Goal: Information Seeking & Learning: Find specific fact

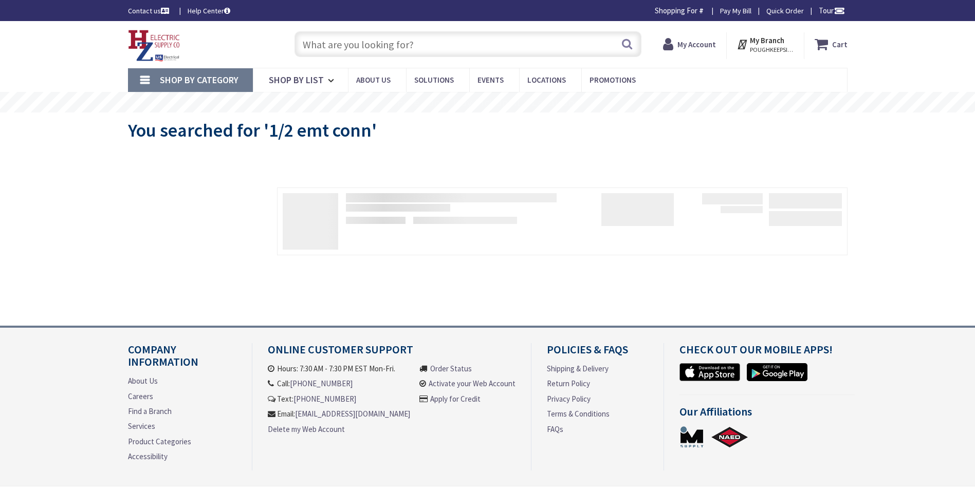
type input "[GEOGRAPHIC_DATA], [STREET_ADDRESS][PERSON_NAME][US_STATE]"
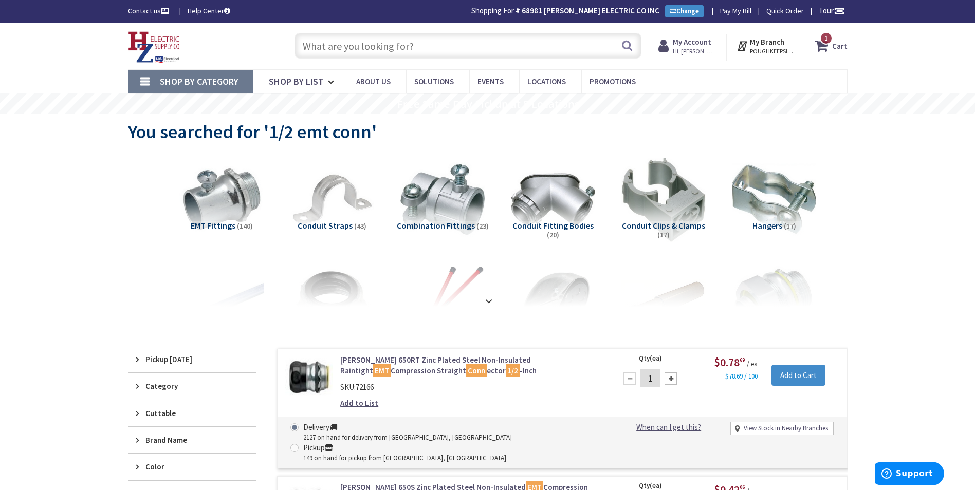
click at [363, 51] on input "text" at bounding box center [467, 46] width 347 height 26
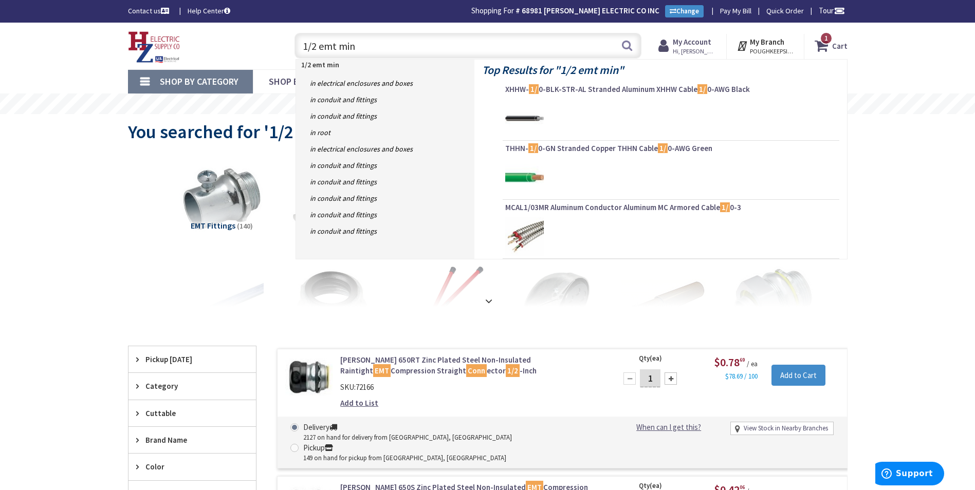
type input "1/2 emt mini"
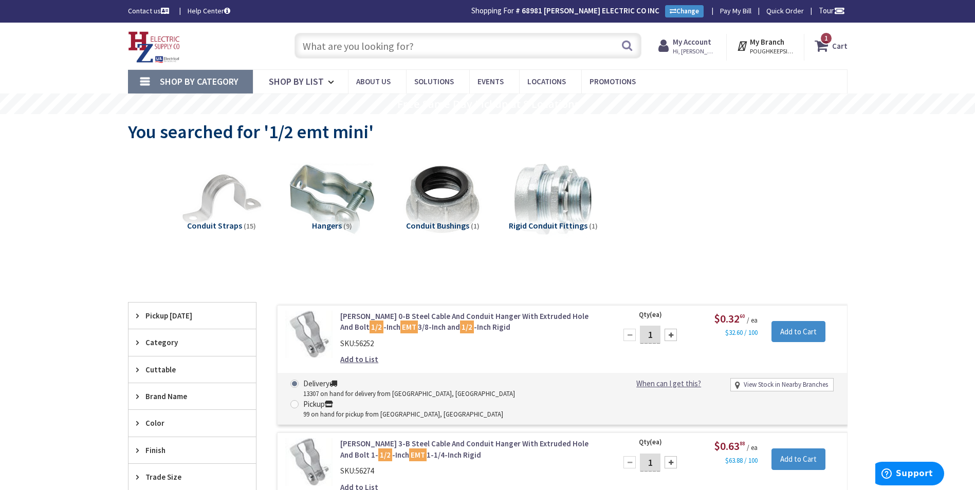
click at [576, 44] on input "text" at bounding box center [467, 46] width 347 height 26
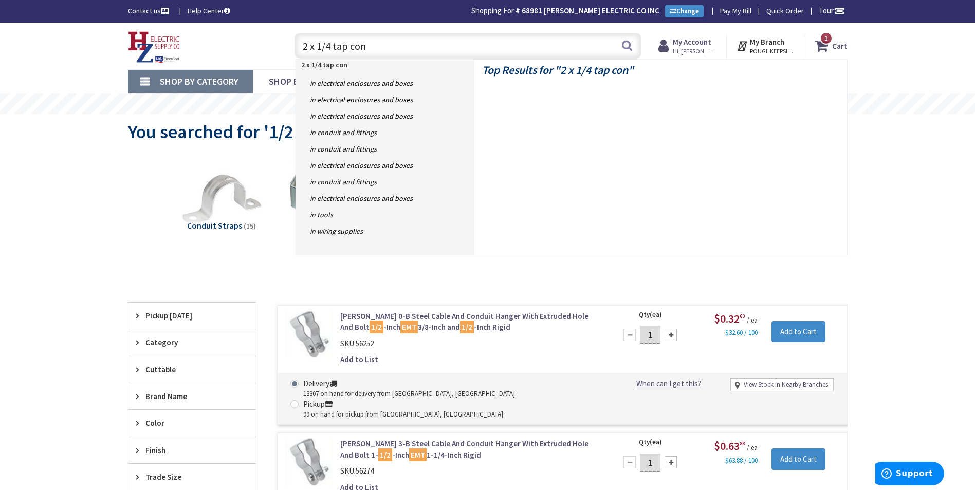
type input "2 x 1/4 tap conn"
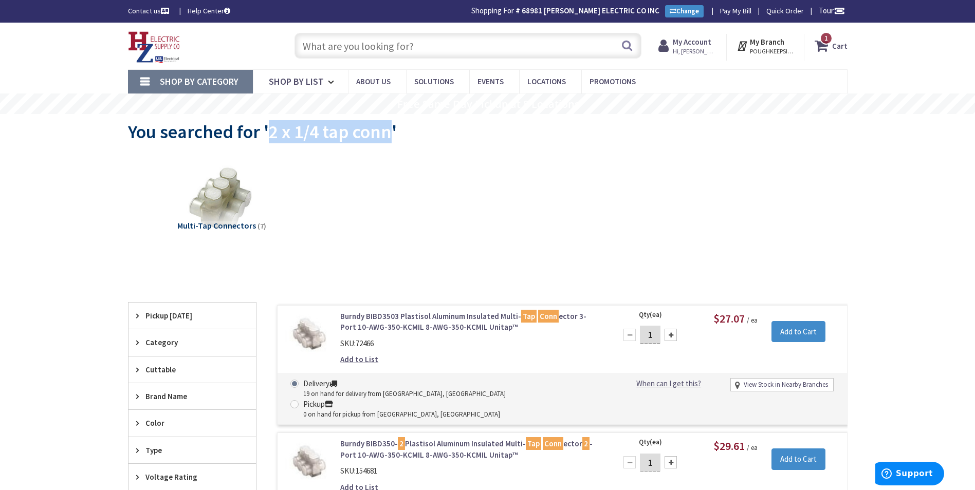
drag, startPoint x: 389, startPoint y: 131, endPoint x: 271, endPoint y: 130, distance: 117.2
click at [271, 130] on span "You searched for '2 x 1/4 tap conn'" at bounding box center [262, 131] width 269 height 23
copy span "2 x 1/4 tap conn"
